Goal: Obtain resource: Download file/media

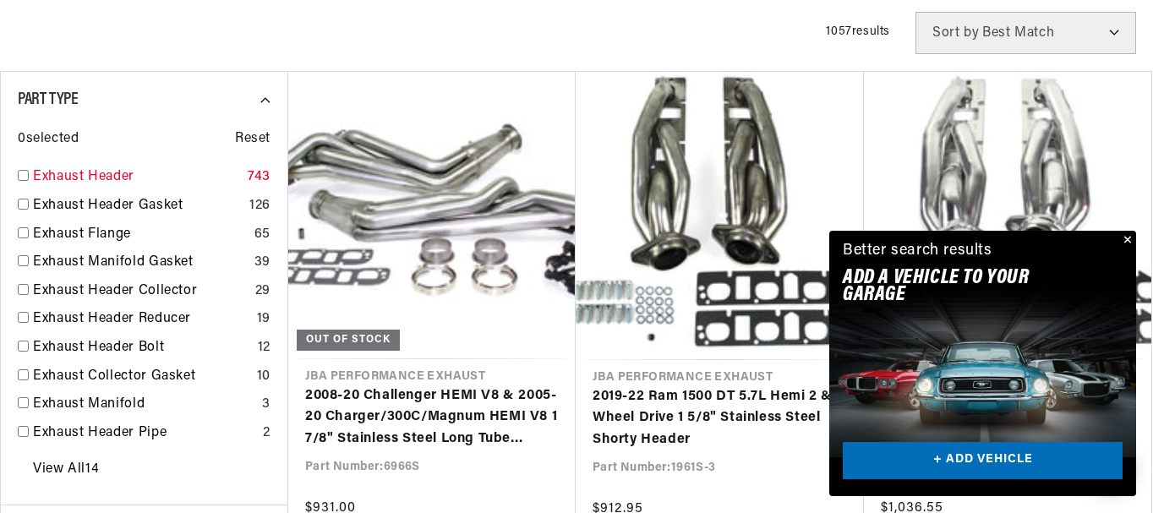
scroll to position [677, 0]
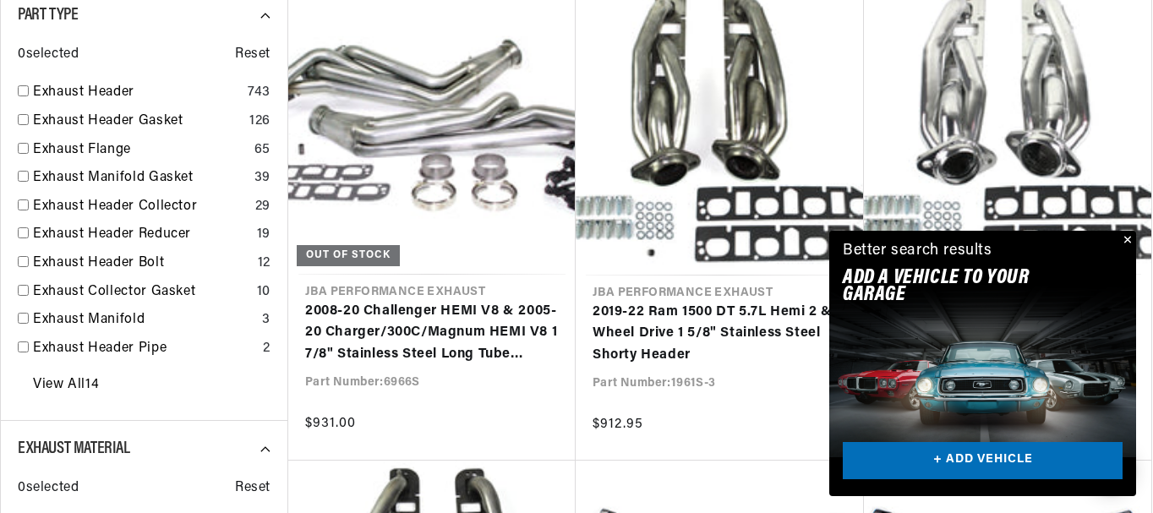
click at [1128, 236] on button "Close" at bounding box center [1126, 241] width 20 height 20
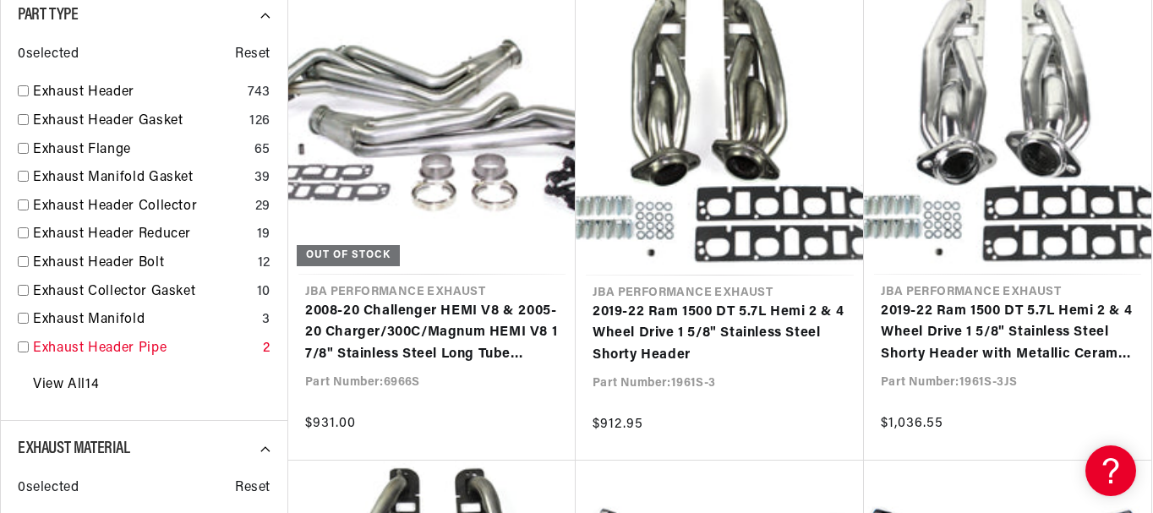
scroll to position [0, 0]
click at [19, 147] on input "checkbox" at bounding box center [23, 148] width 11 height 11
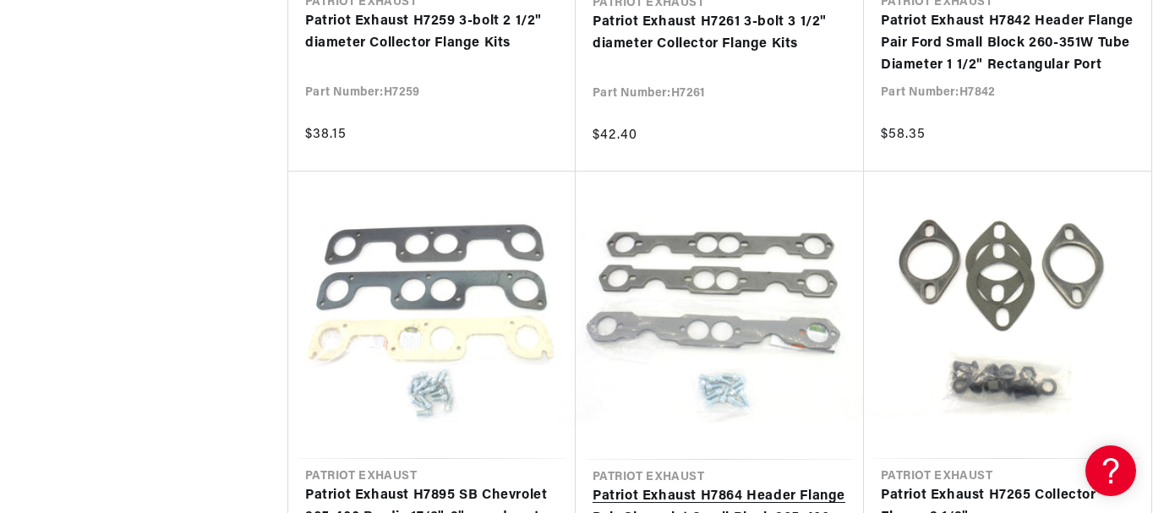
scroll to position [1945, 0]
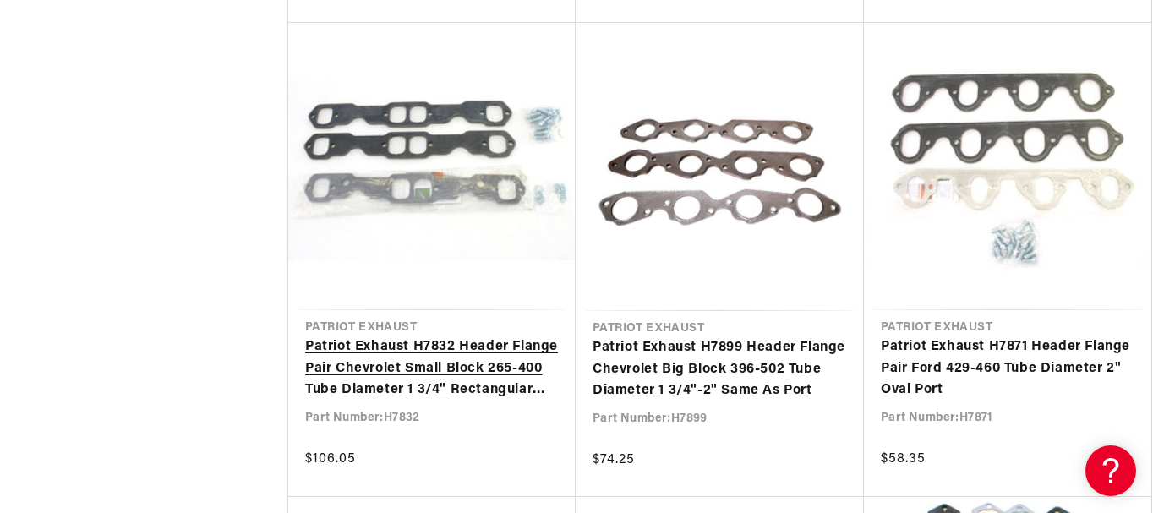
click at [415, 337] on link "Patriot Exhaust H7832 Header Flange Pair Chevrolet Small Block 265-400 Tube Dia…" at bounding box center [432, 369] width 254 height 65
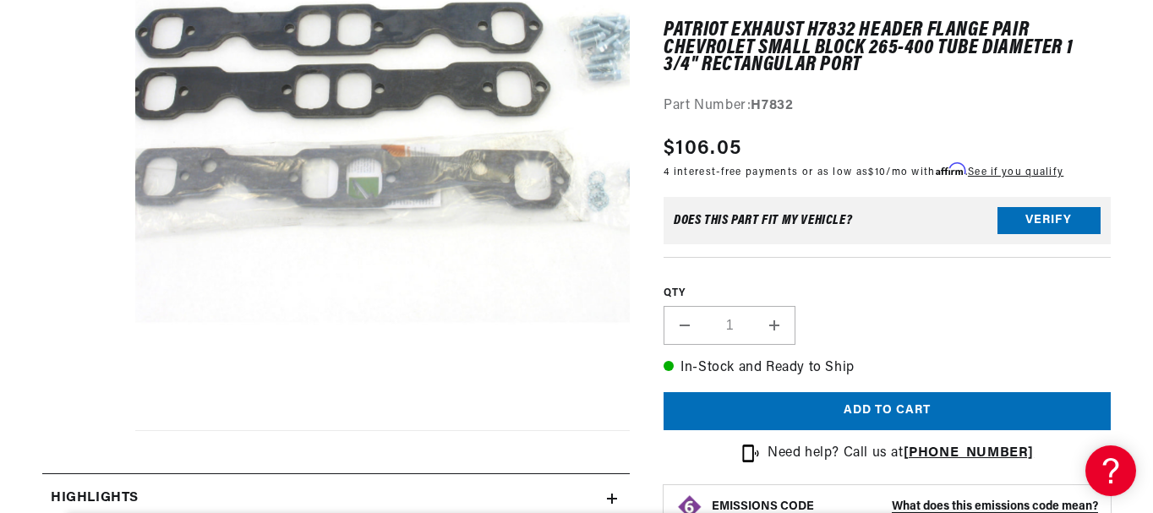
scroll to position [423, 0]
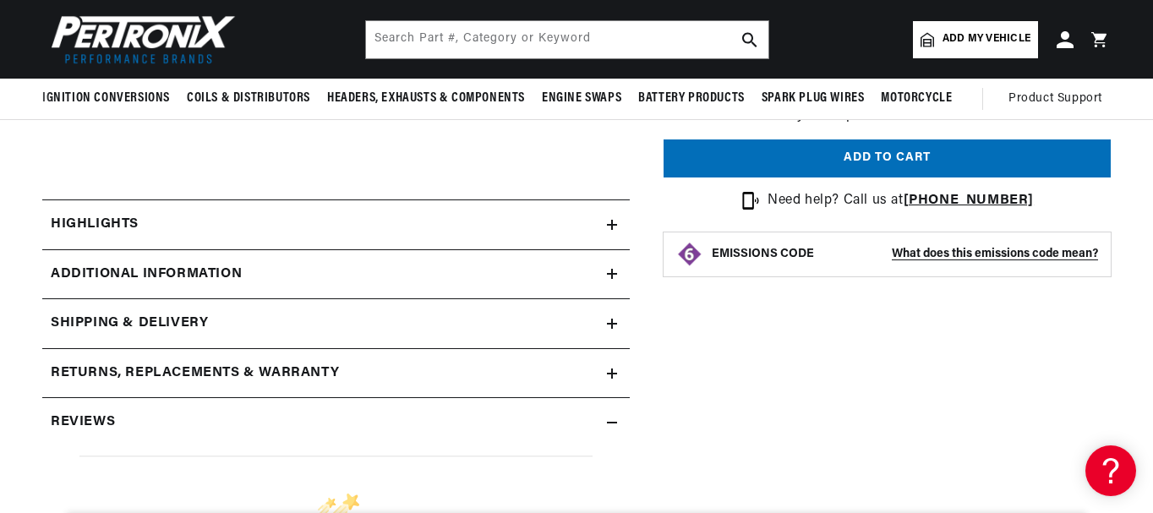
scroll to position [423, 0]
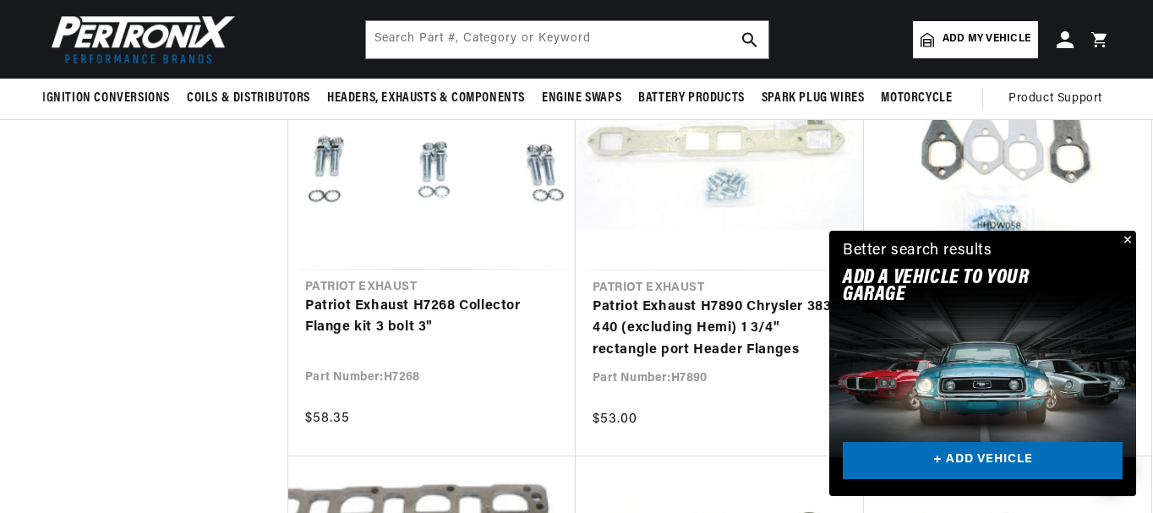
scroll to position [3044, 0]
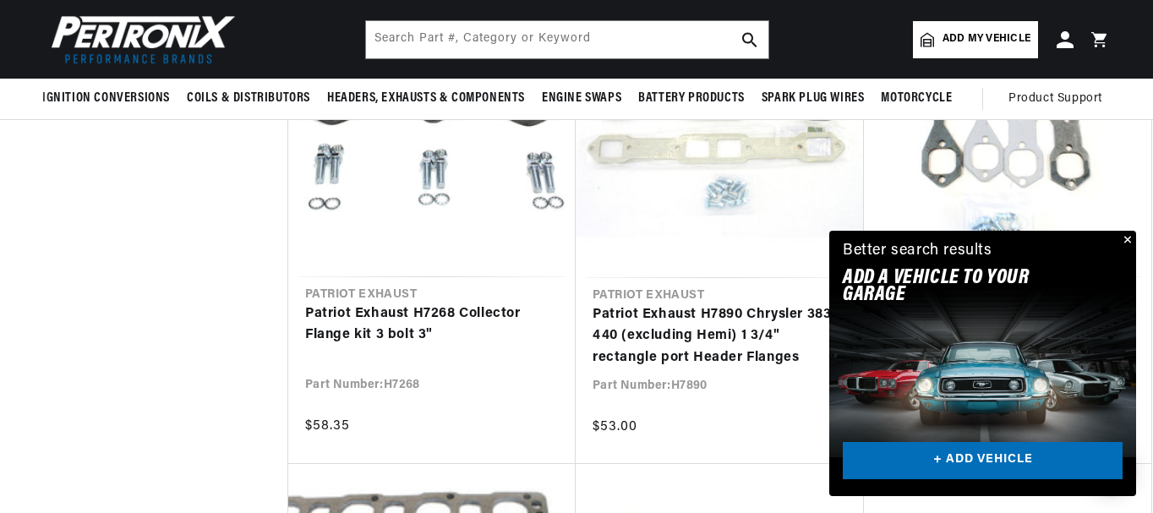
click at [1127, 234] on button "Close" at bounding box center [1126, 241] width 20 height 20
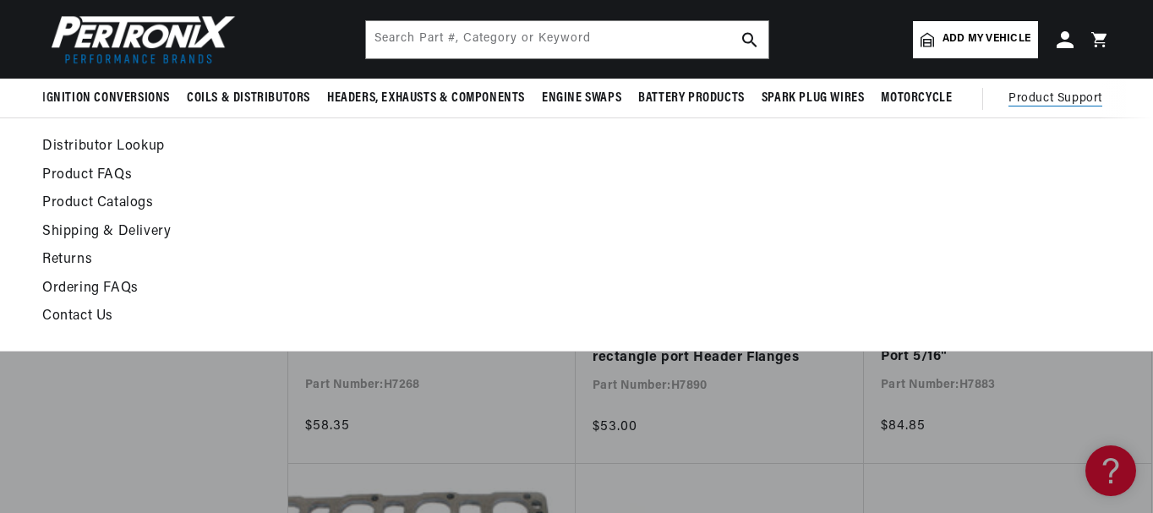
click at [1031, 96] on span "Product Support" at bounding box center [1056, 99] width 94 height 19
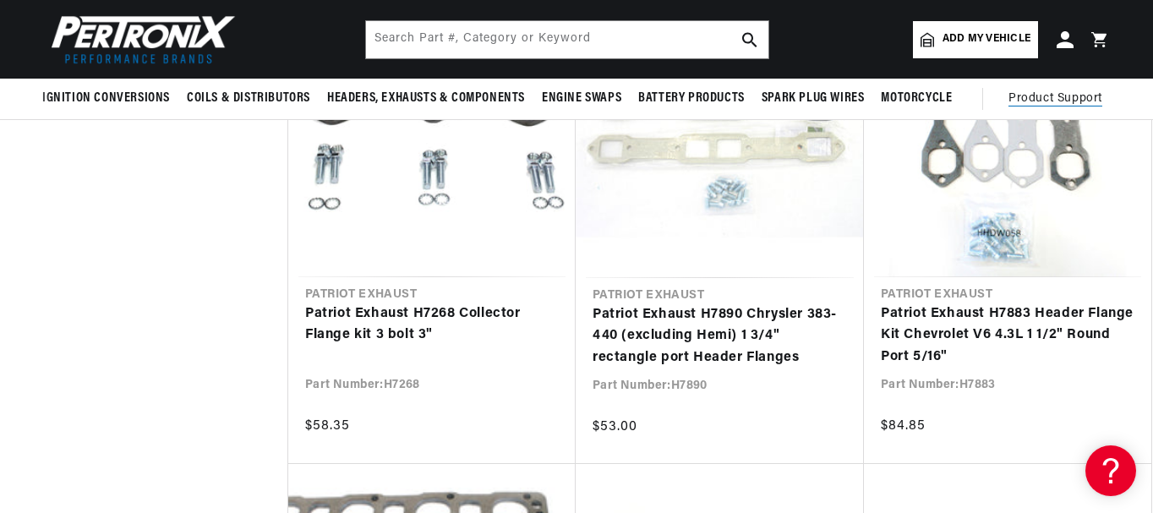
scroll to position [0, 0]
click at [1029, 98] on span "Product Support" at bounding box center [1056, 99] width 94 height 19
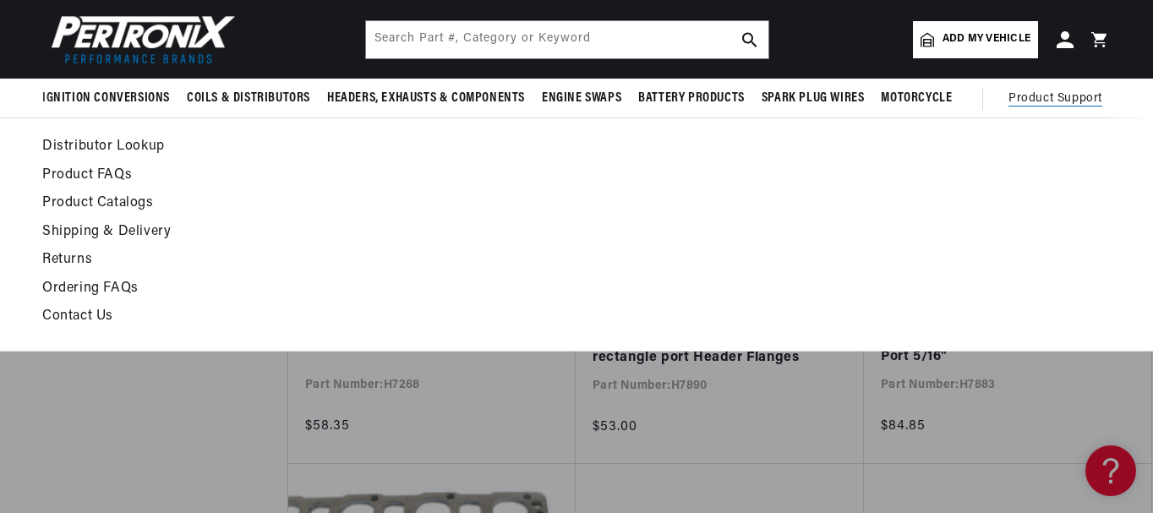
click at [123, 201] on link "Product Catalogs" at bounding box center [431, 204] width 778 height 24
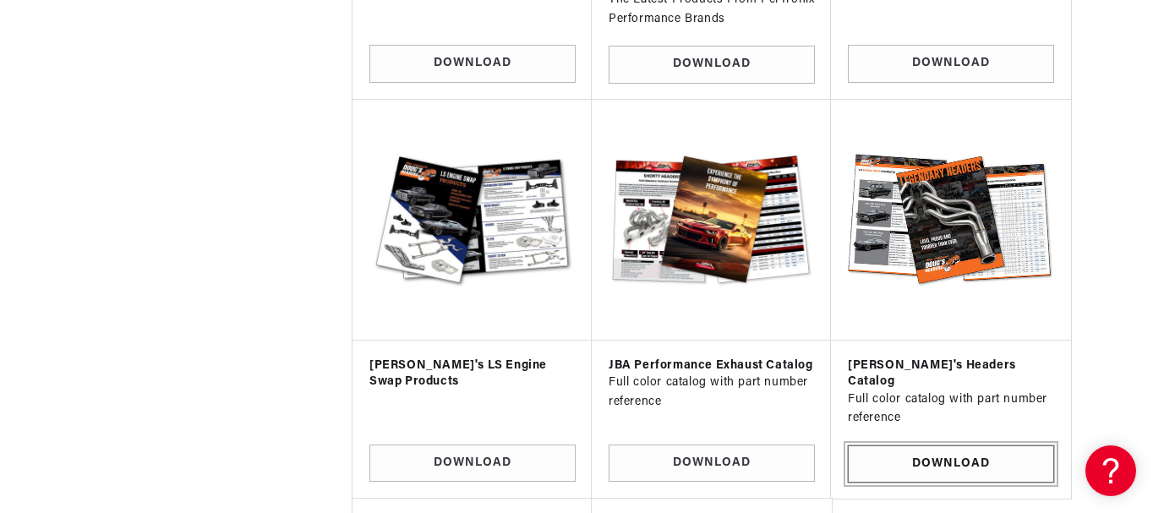
click at [944, 446] on link "Download" at bounding box center [951, 465] width 206 height 38
